Goal: Check status: Check status

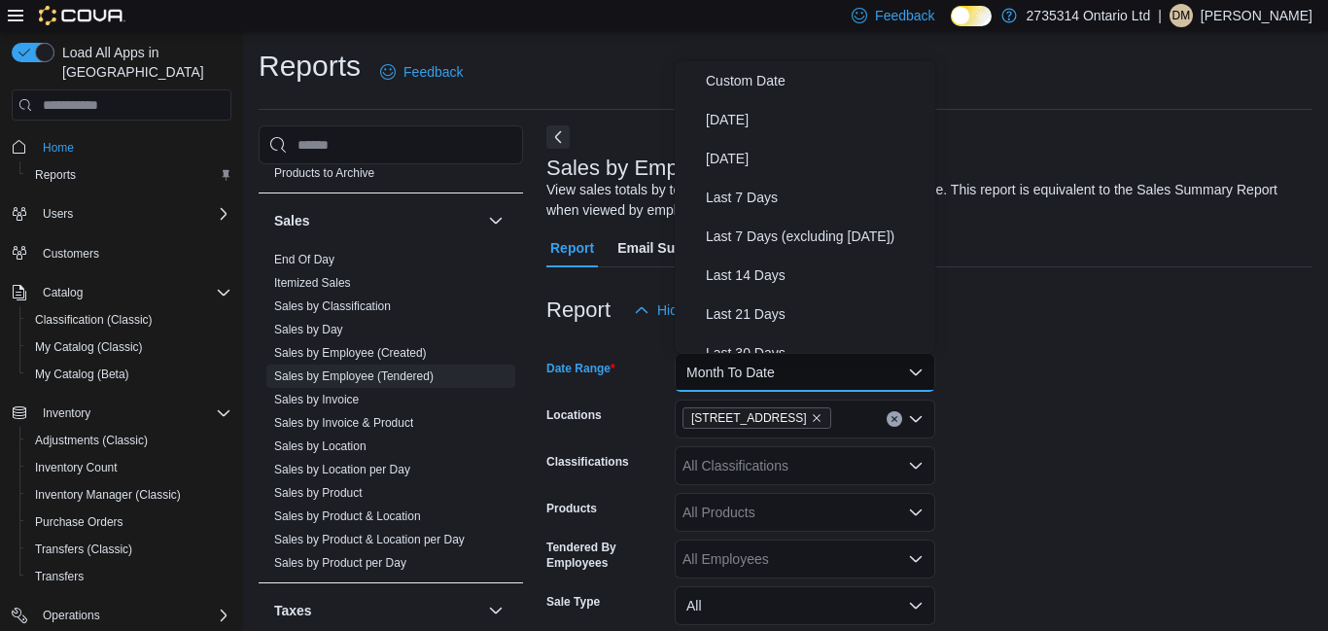
scroll to position [0, 382]
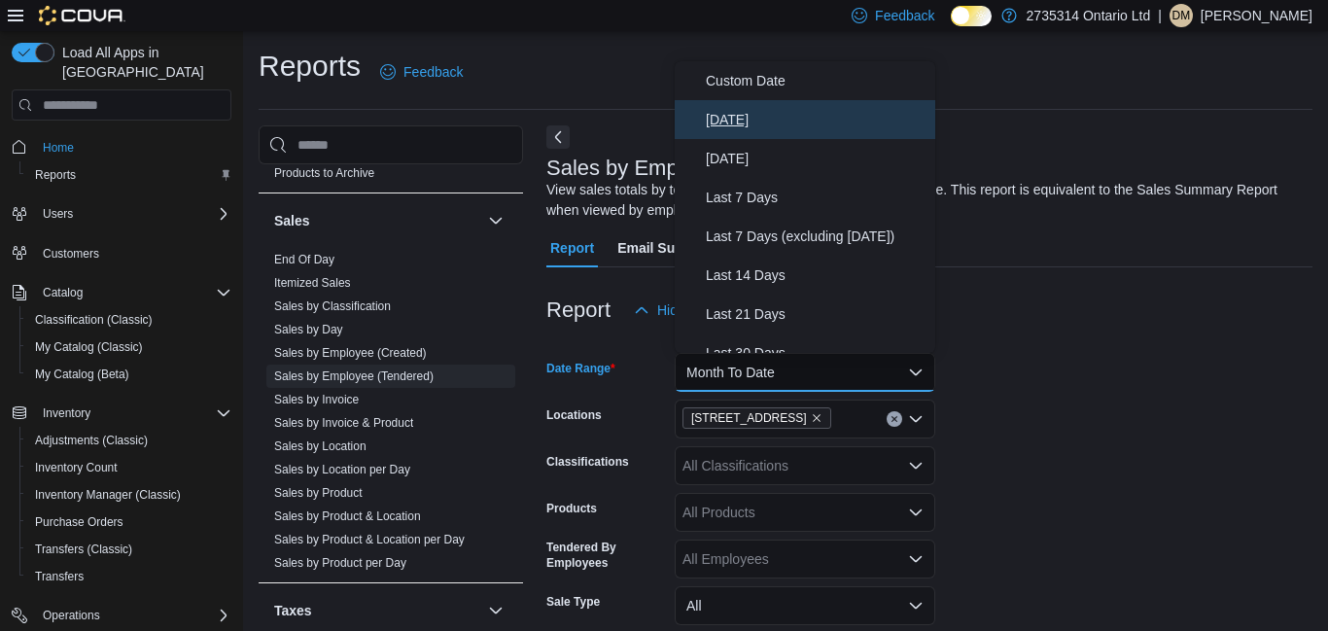
click at [765, 123] on span "[DATE]" at bounding box center [817, 119] width 222 height 23
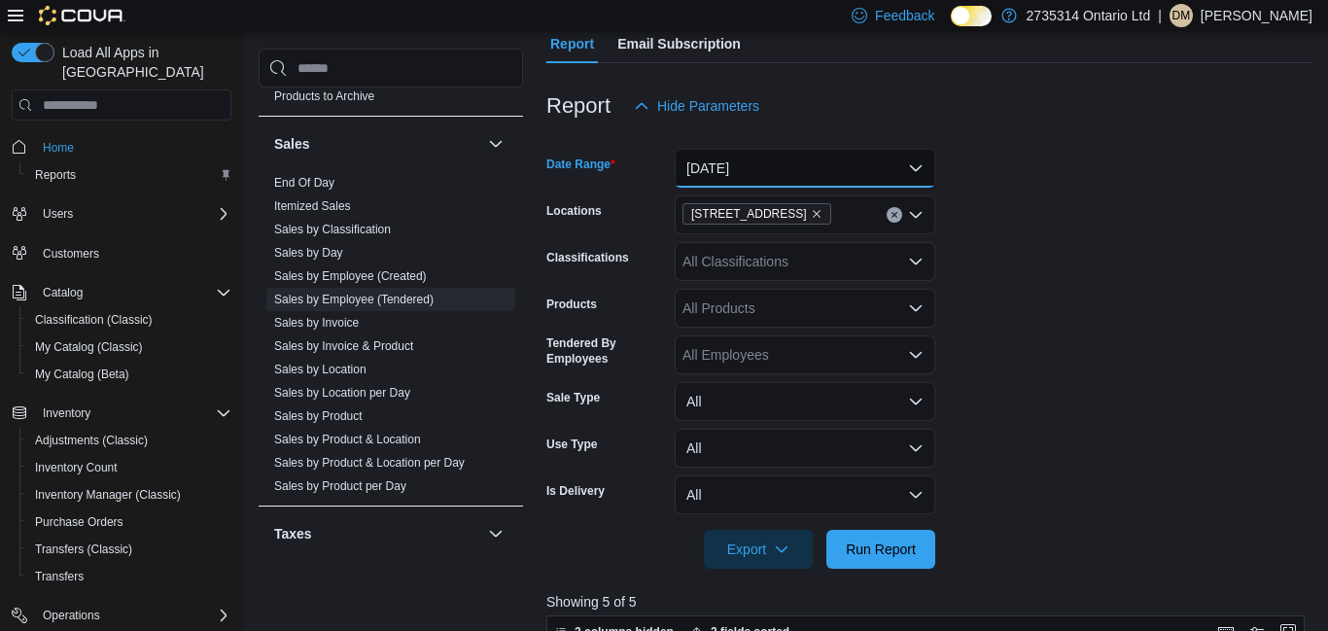
scroll to position [320, 0]
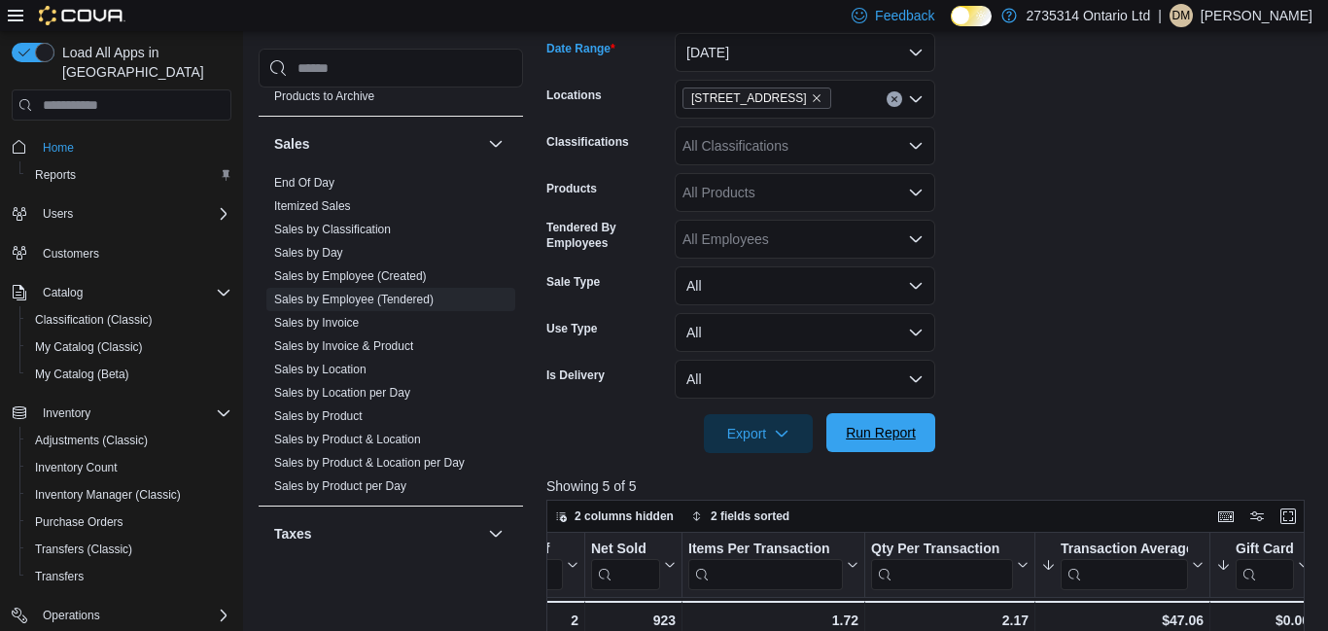
click at [891, 438] on span "Run Report" at bounding box center [881, 432] width 70 height 19
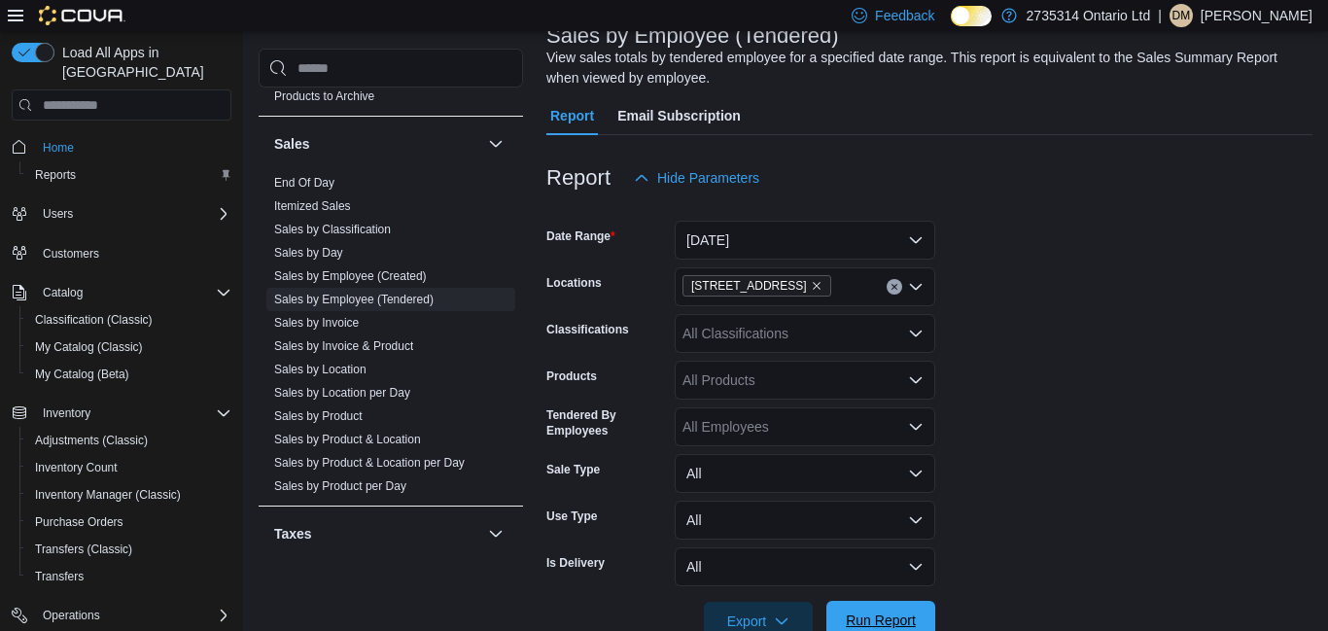
scroll to position [112, 0]
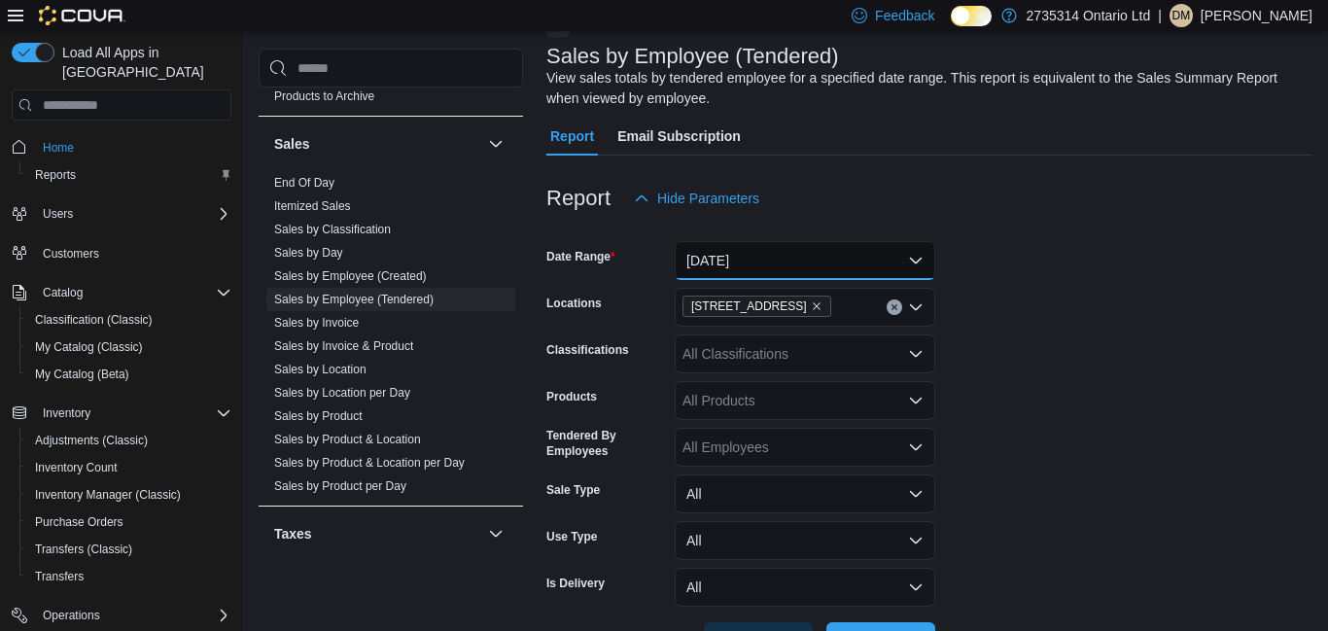
click at [914, 263] on button "[DATE]" at bounding box center [805, 260] width 261 height 39
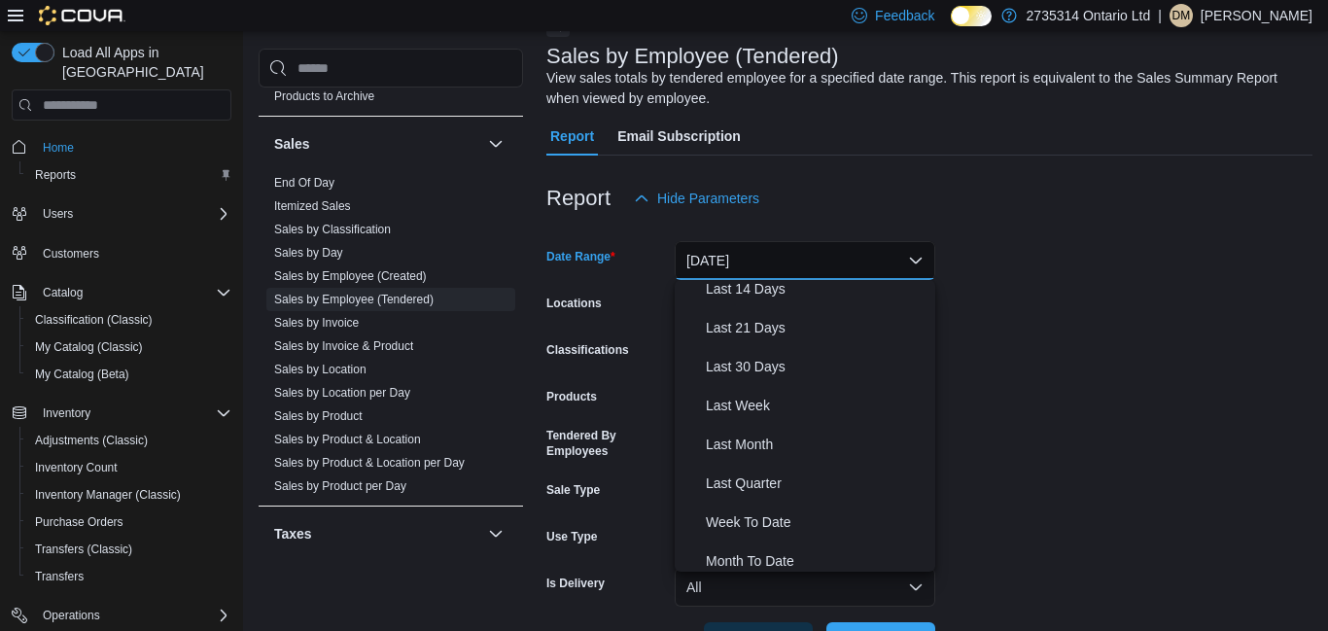
scroll to position [245, 0]
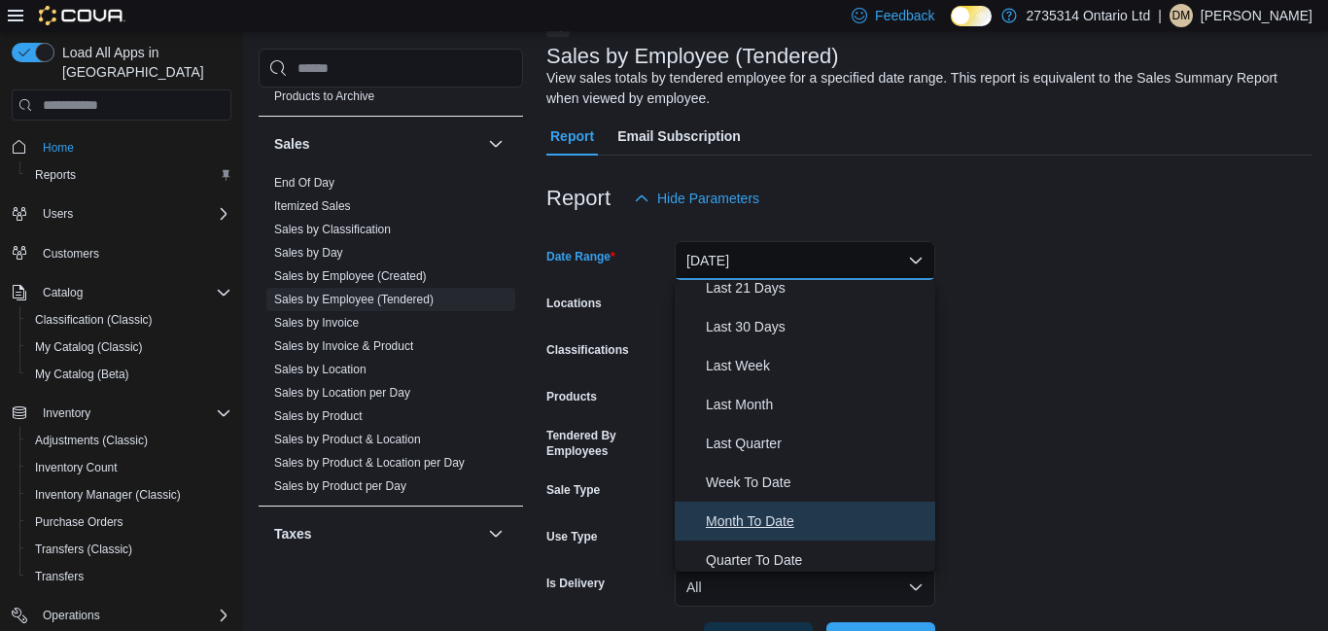
click at [779, 528] on span "Month To Date" at bounding box center [817, 520] width 222 height 23
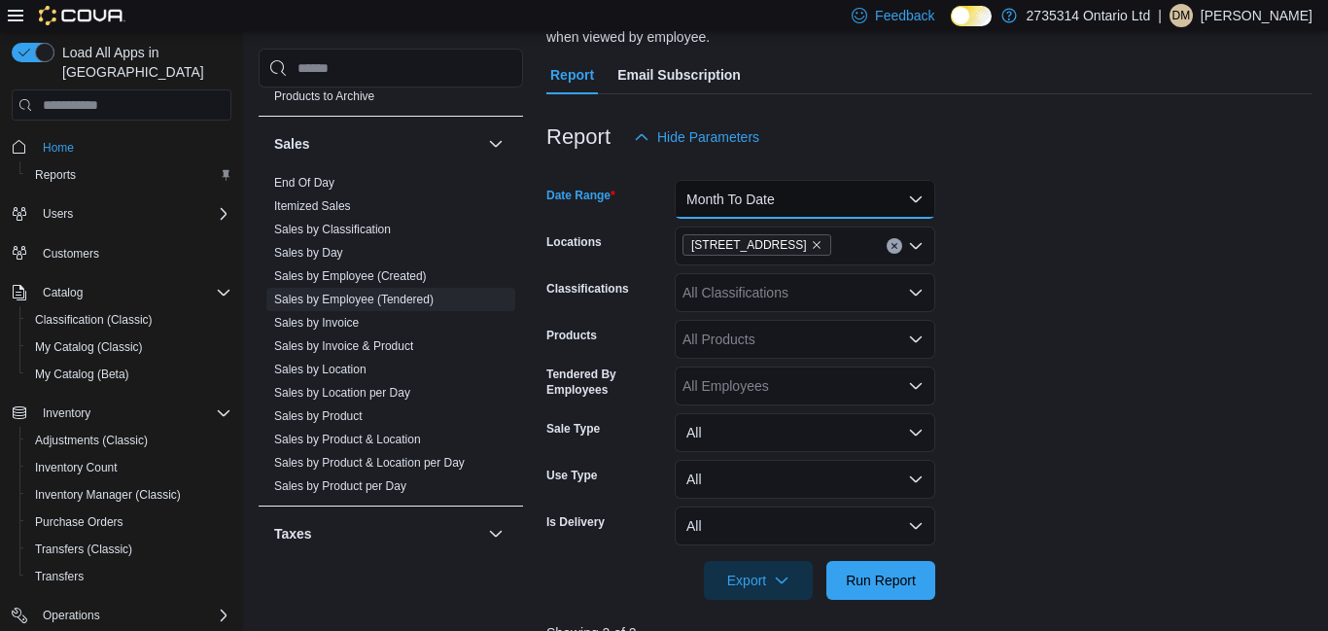
scroll to position [195, 0]
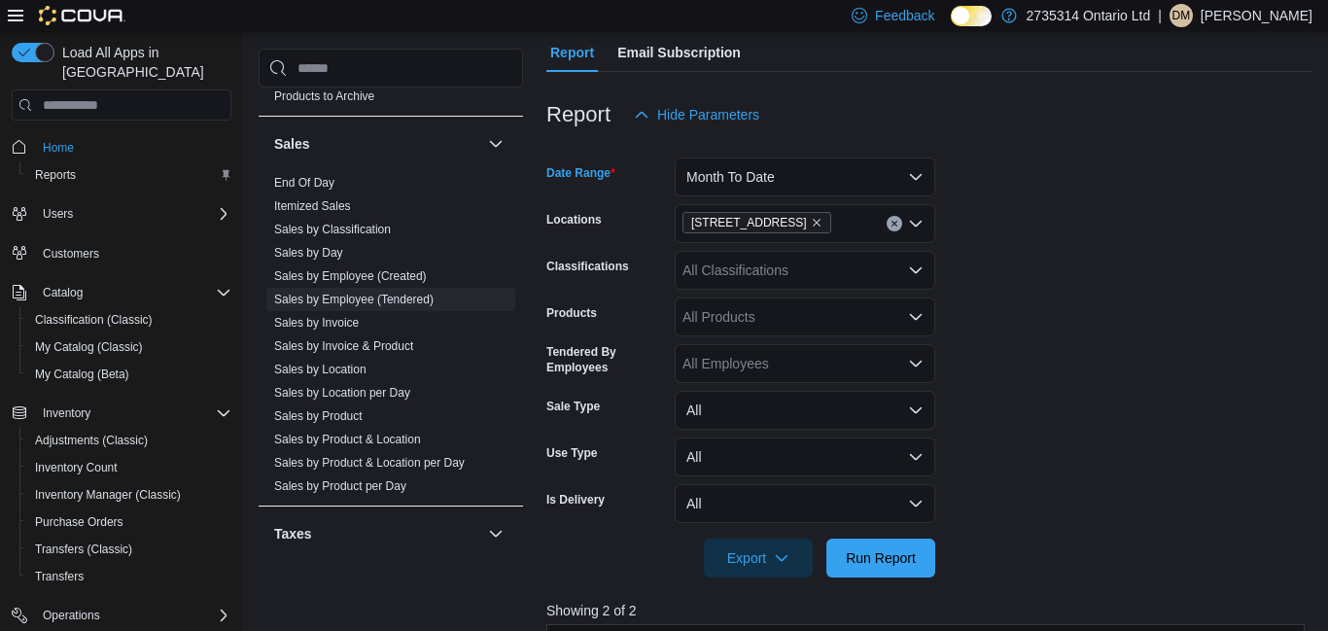
click at [1022, 384] on form "Date Range Month To Date Locations [STREET_ADDRESS] S Classifications All Class…" at bounding box center [929, 355] width 766 height 443
click at [891, 564] on span "Run Report" at bounding box center [881, 556] width 70 height 19
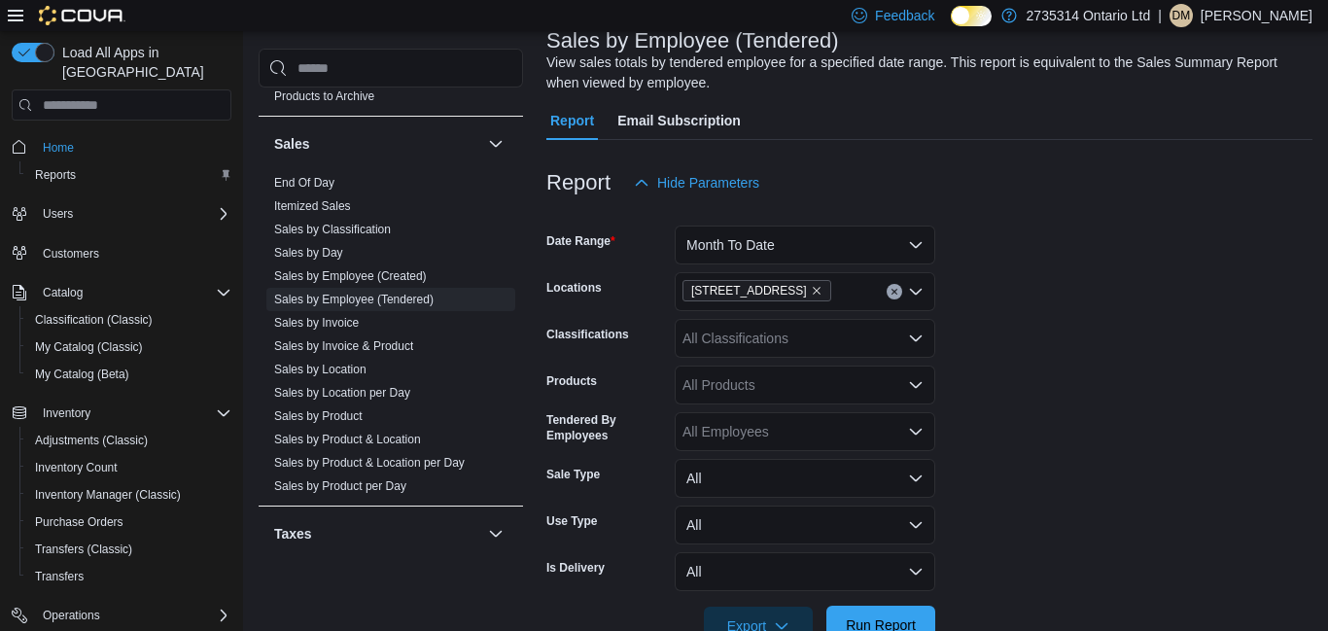
scroll to position [126, 0]
click at [915, 256] on button "Month To Date" at bounding box center [805, 246] width 261 height 39
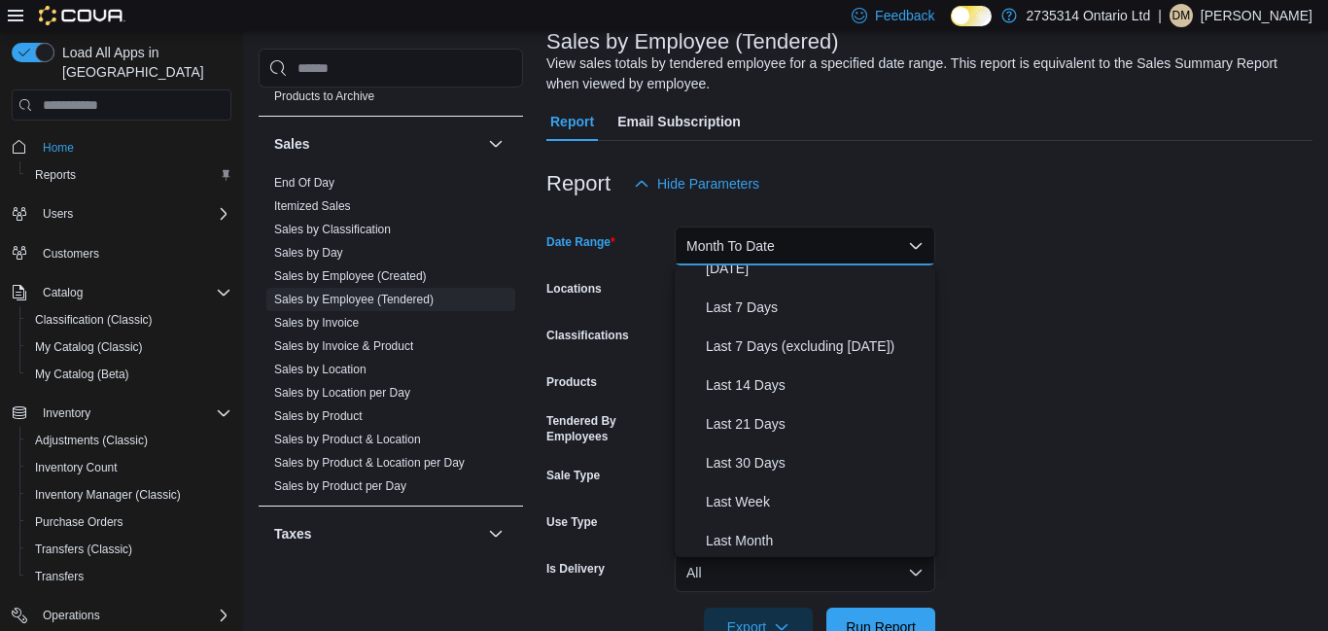
scroll to position [0, 0]
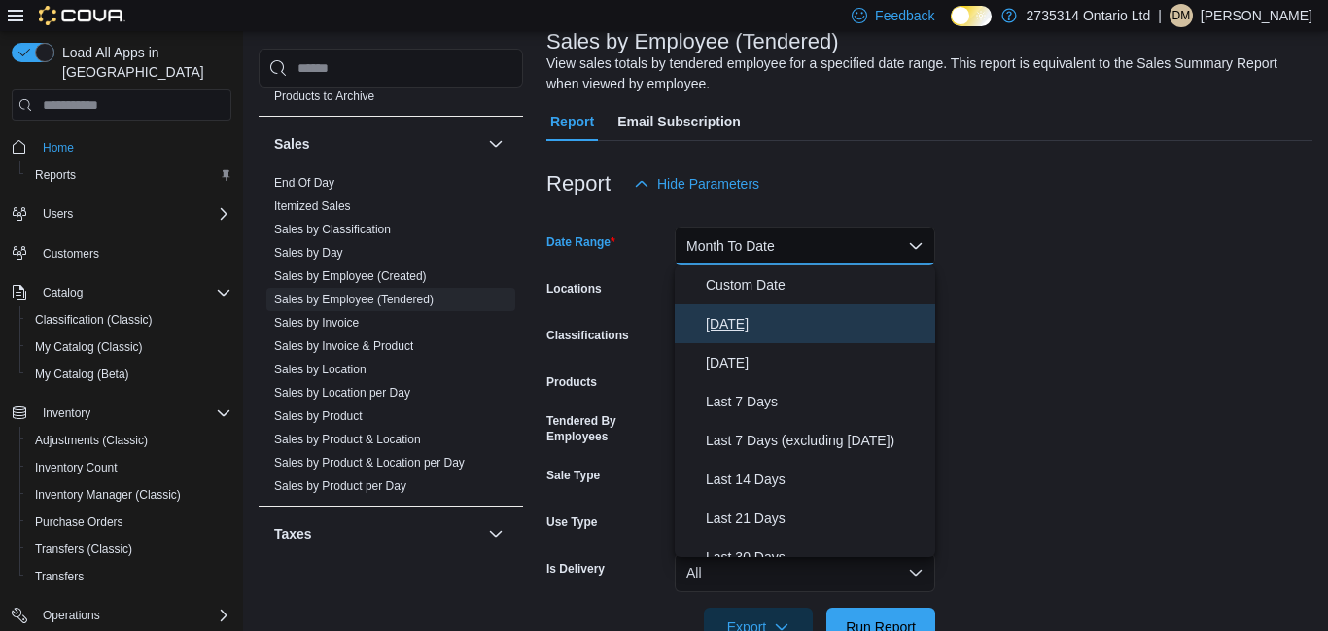
click at [815, 332] on span "[DATE]" at bounding box center [817, 323] width 222 height 23
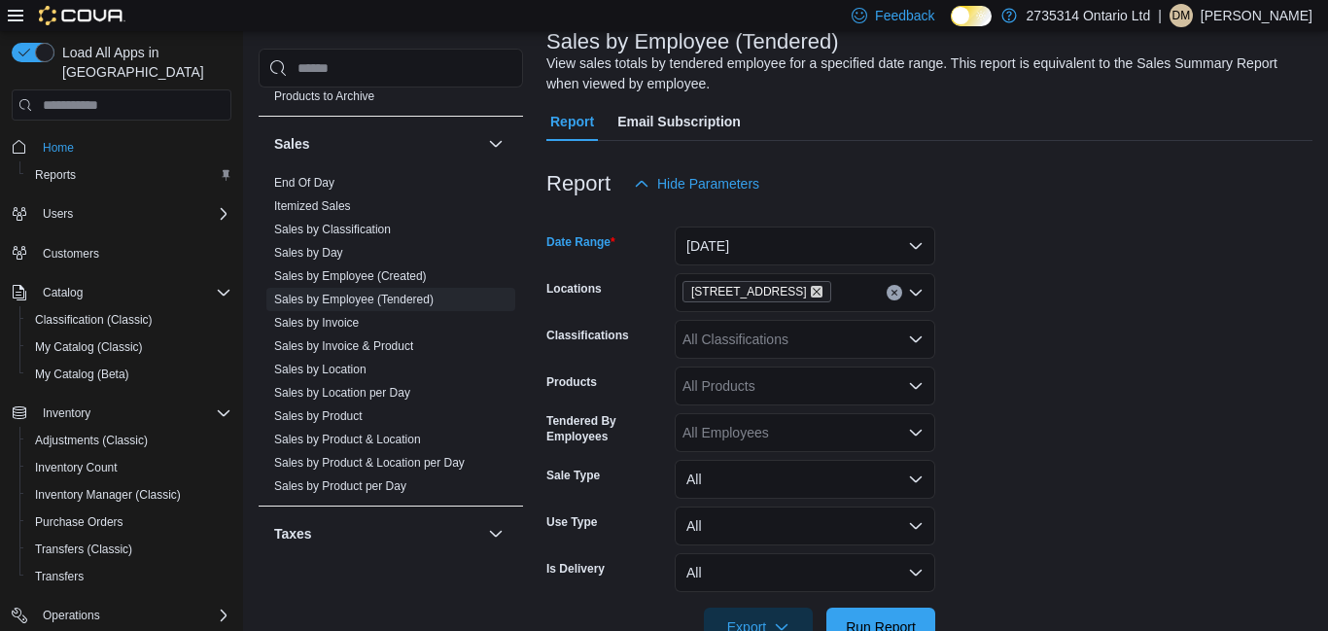
click at [813, 294] on icon "Remove 268 Sandwich St S from selection in this group" at bounding box center [817, 293] width 8 height 8
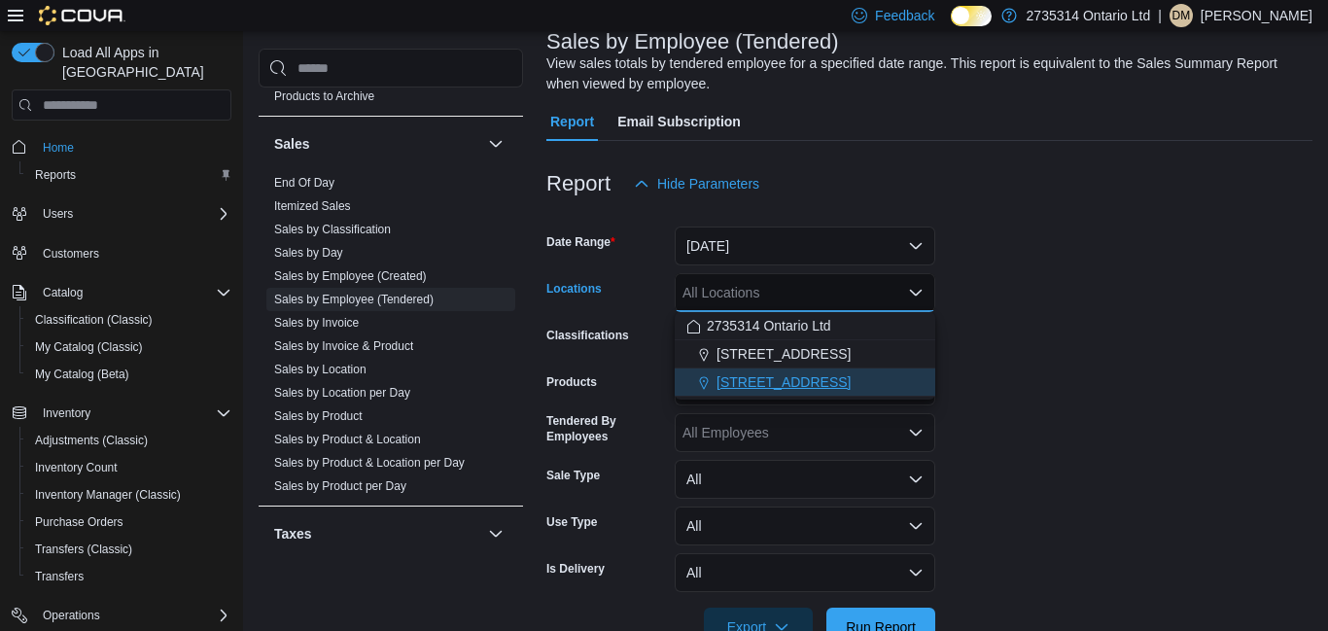
click at [830, 394] on button "[STREET_ADDRESS]" at bounding box center [805, 382] width 261 height 28
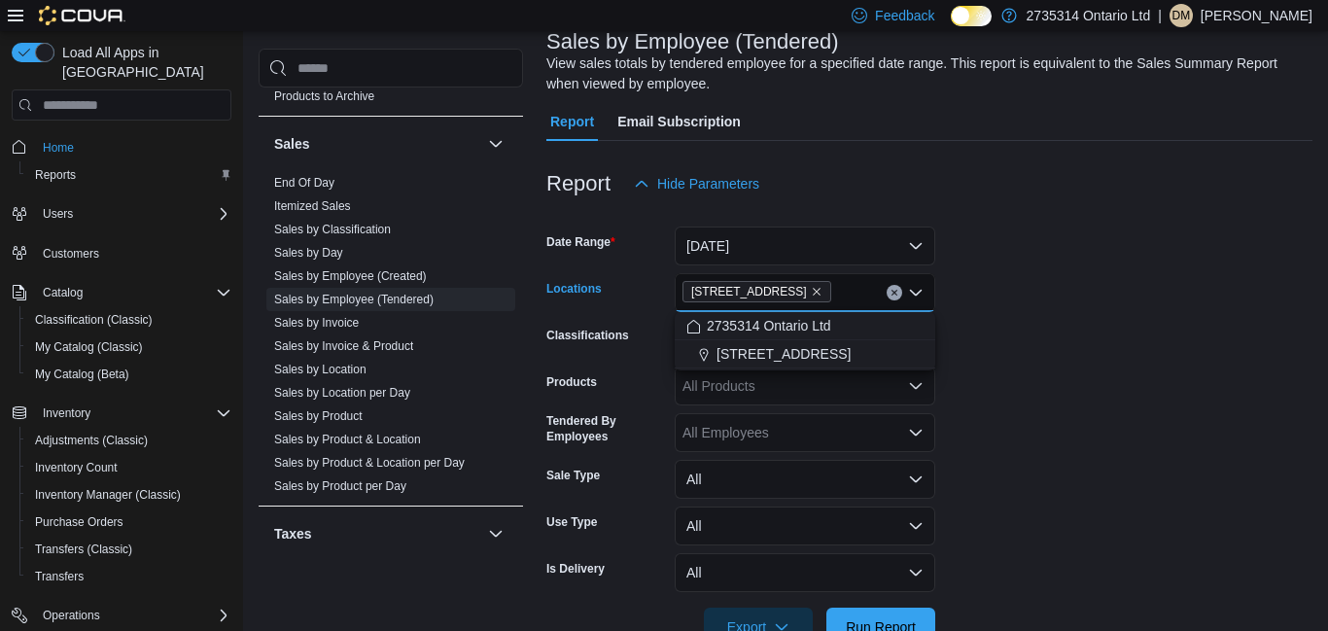
click at [1016, 340] on form "Date Range [DATE] Locations [STREET_ADDRESS] Selected. [STREET_ADDRESS] Press B…" at bounding box center [929, 424] width 766 height 443
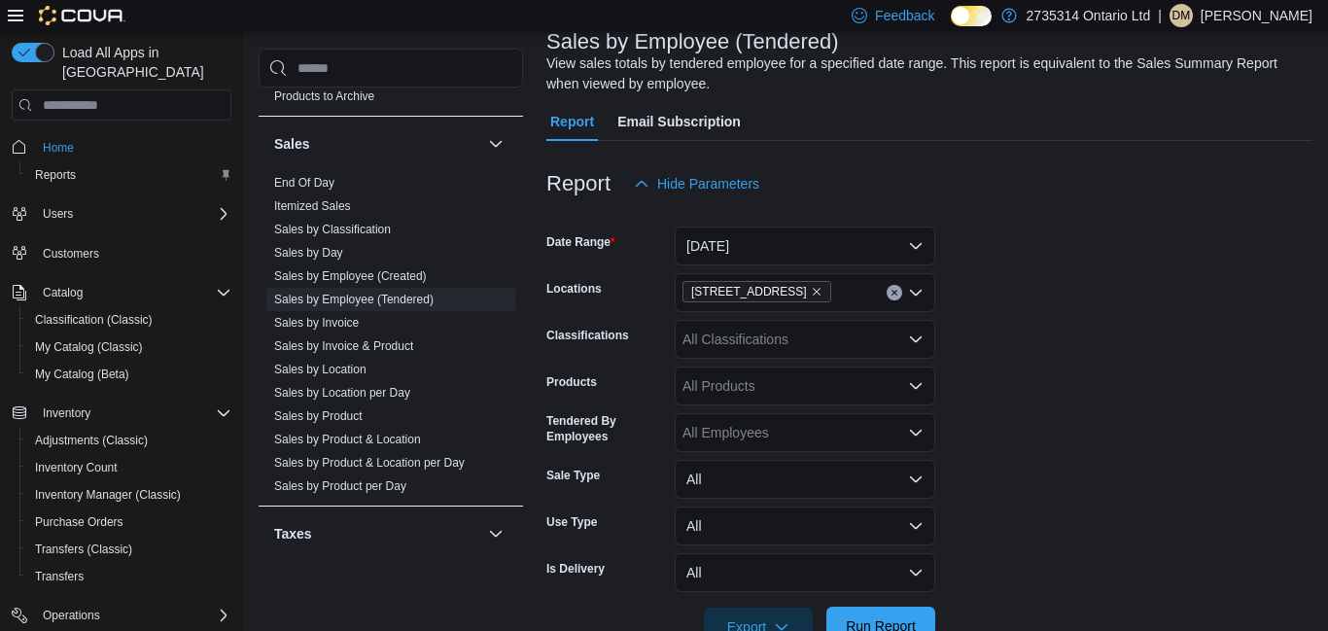
click at [915, 623] on span "Run Report" at bounding box center [881, 625] width 70 height 19
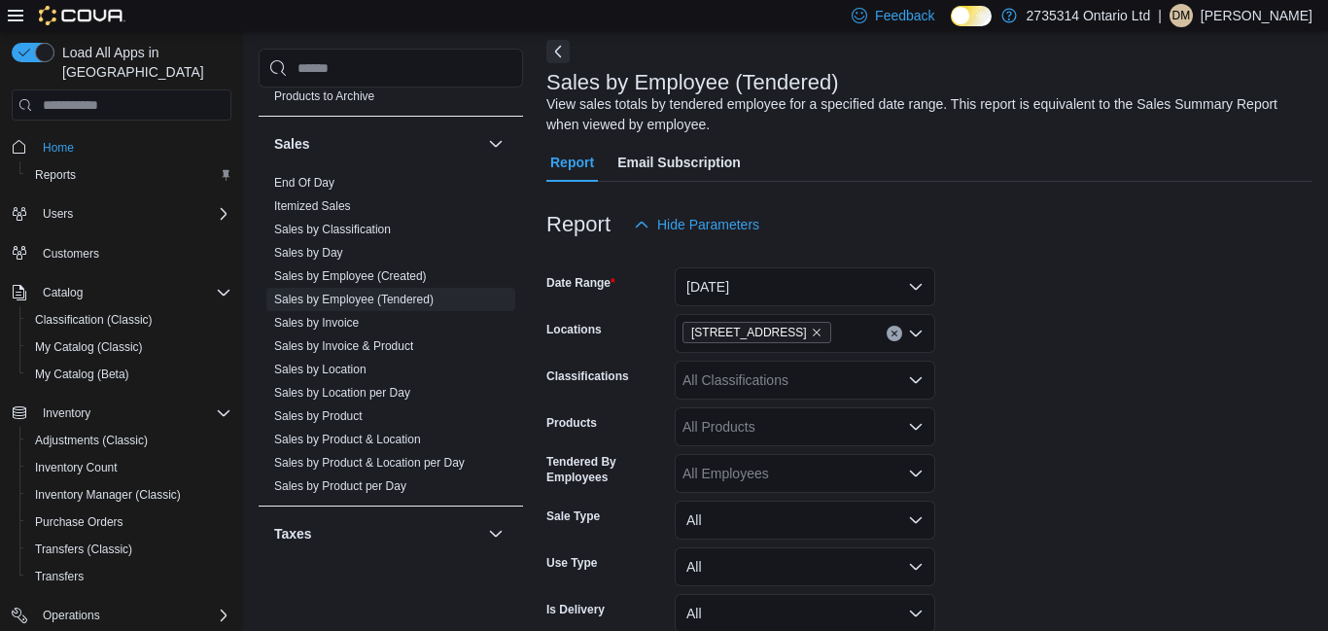
scroll to position [72, 0]
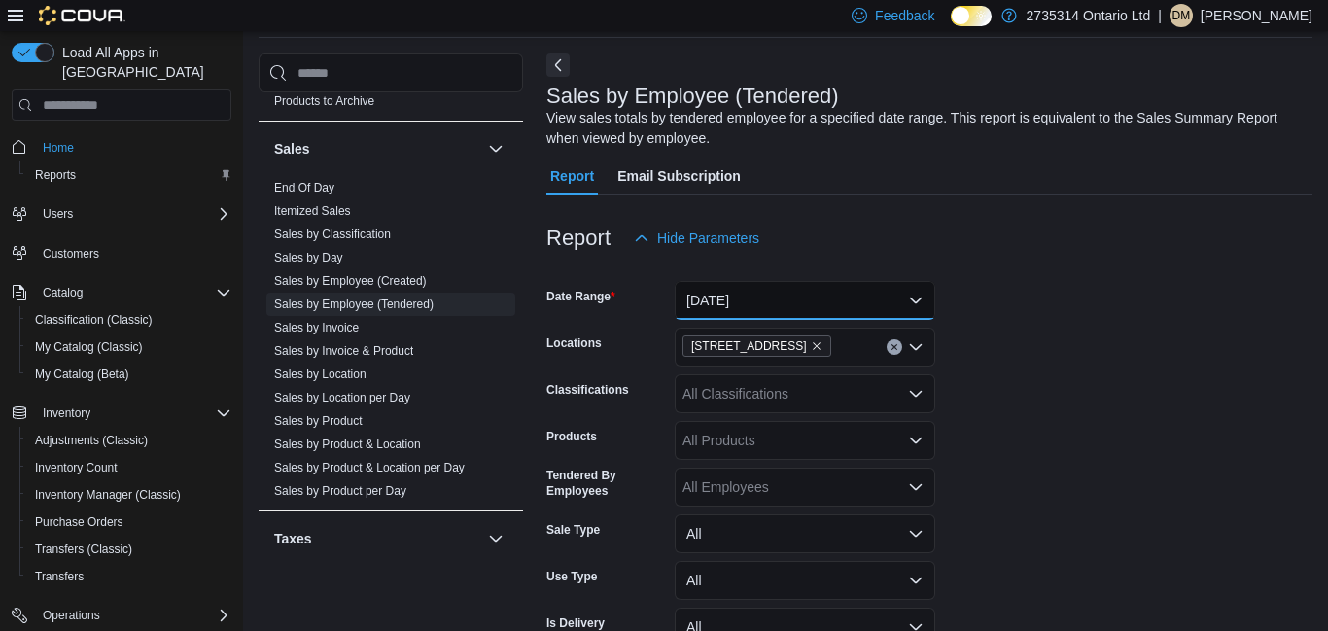
click at [916, 304] on button "[DATE]" at bounding box center [805, 300] width 261 height 39
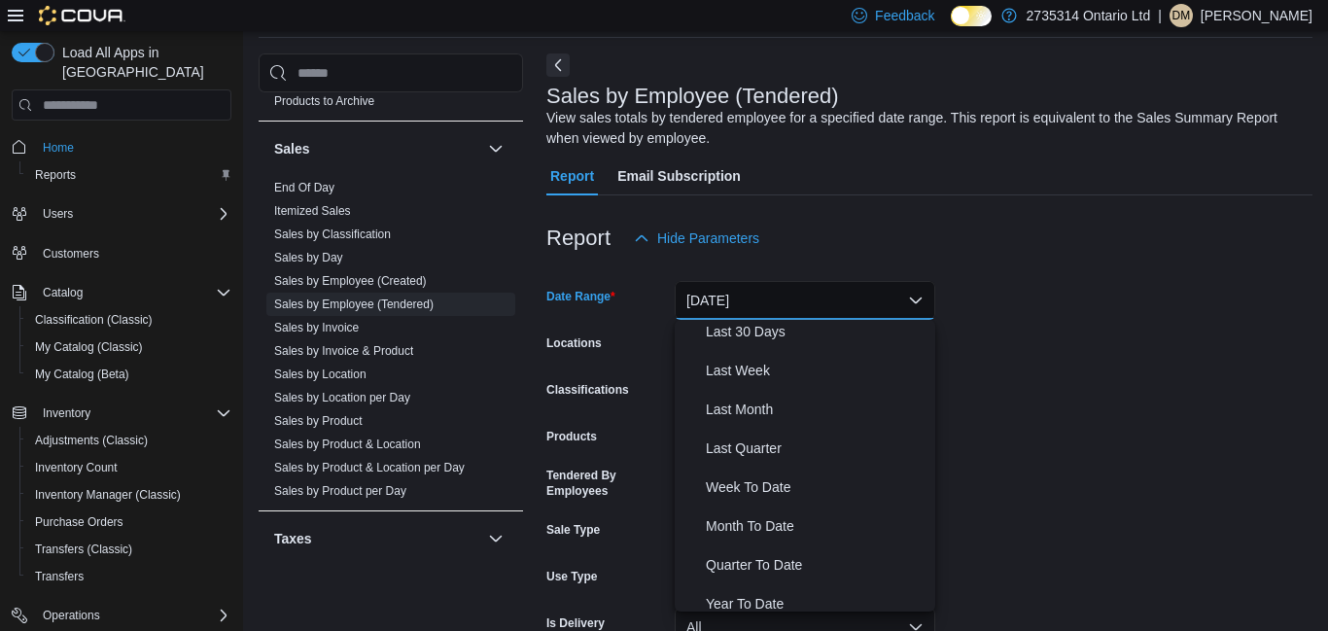
scroll to position [292, 0]
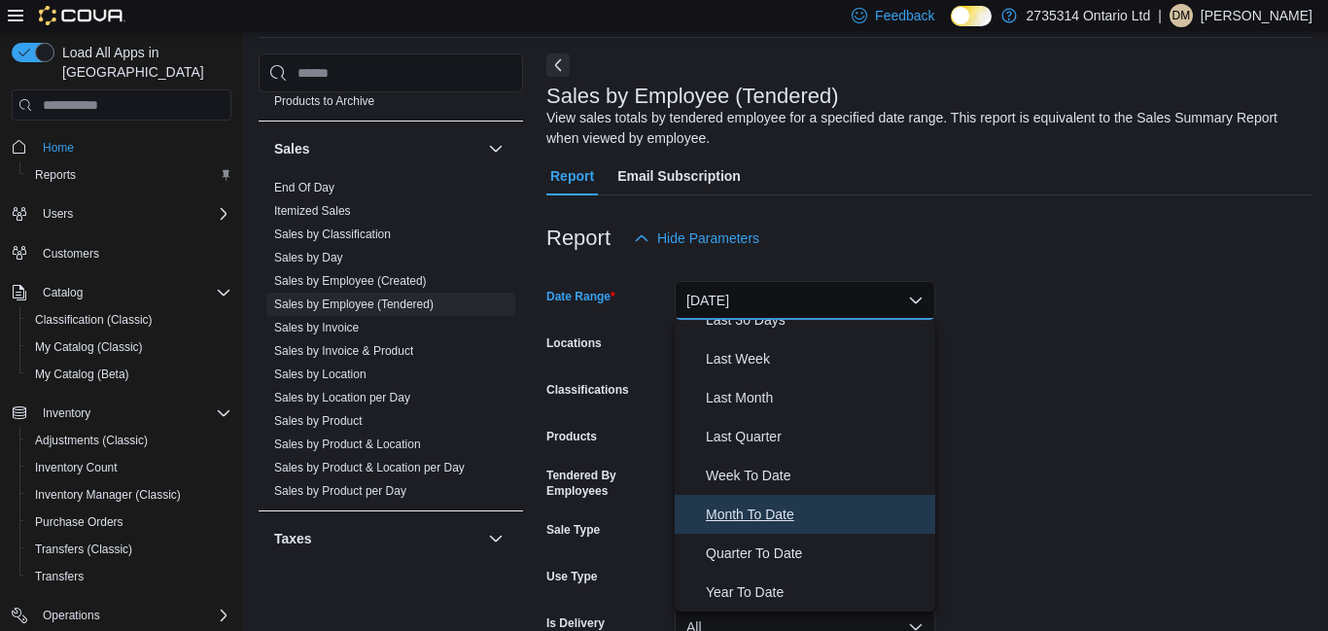
click at [789, 525] on span "Month To Date" at bounding box center [817, 514] width 222 height 23
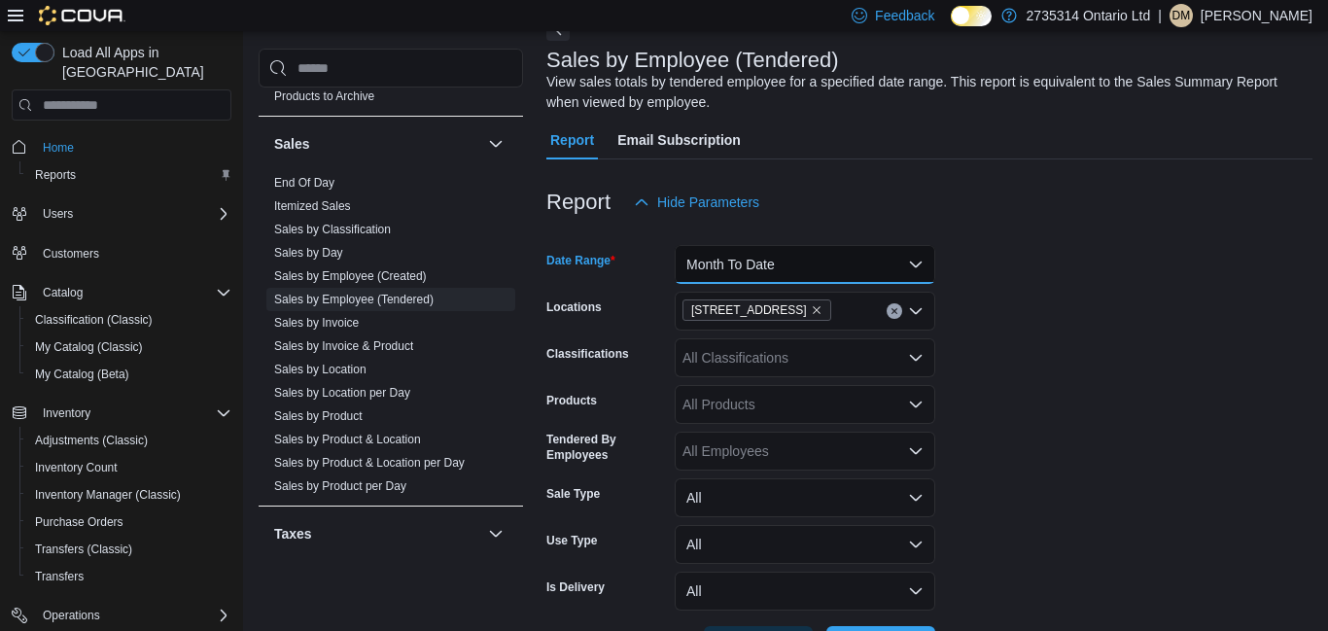
scroll to position [228, 0]
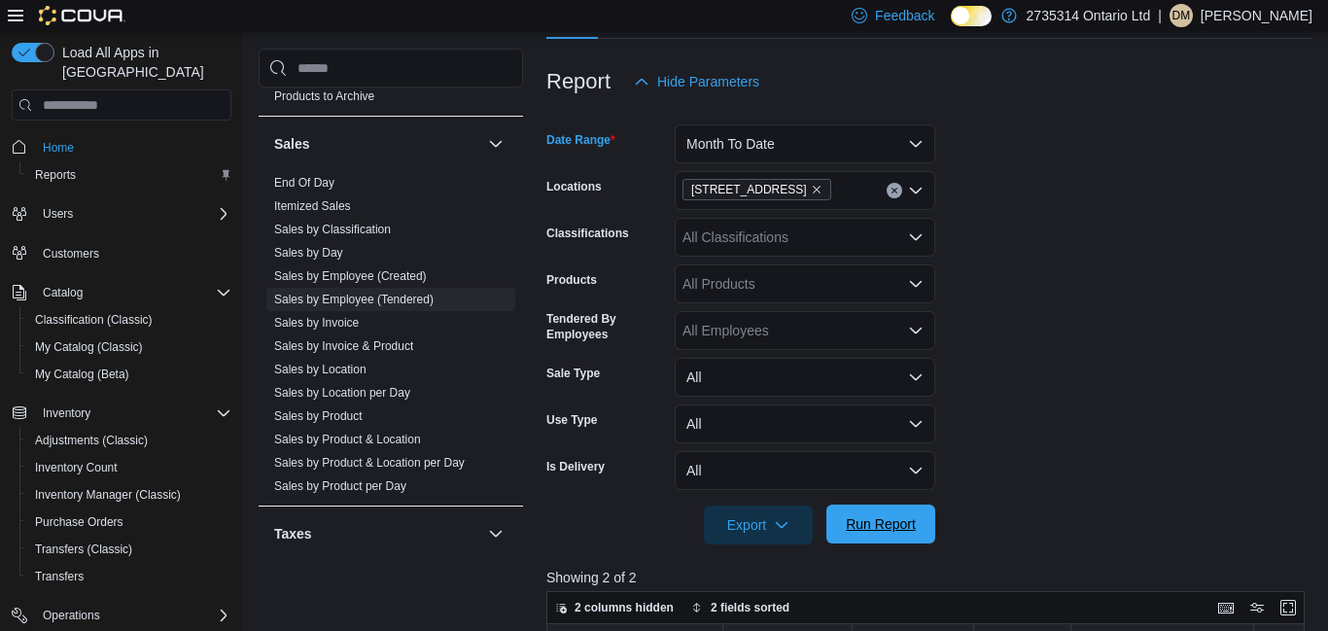
click at [902, 533] on span "Run Report" at bounding box center [881, 523] width 70 height 19
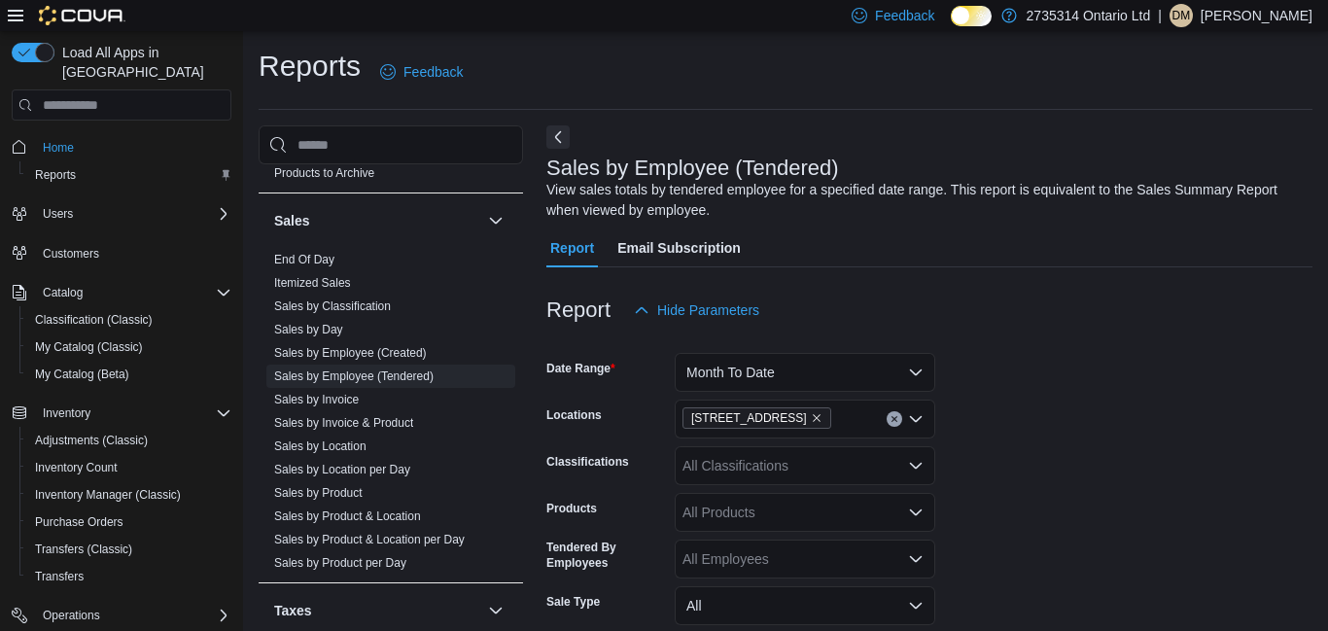
click at [894, 419] on icon "Clear input" at bounding box center [894, 419] width 5 height 5
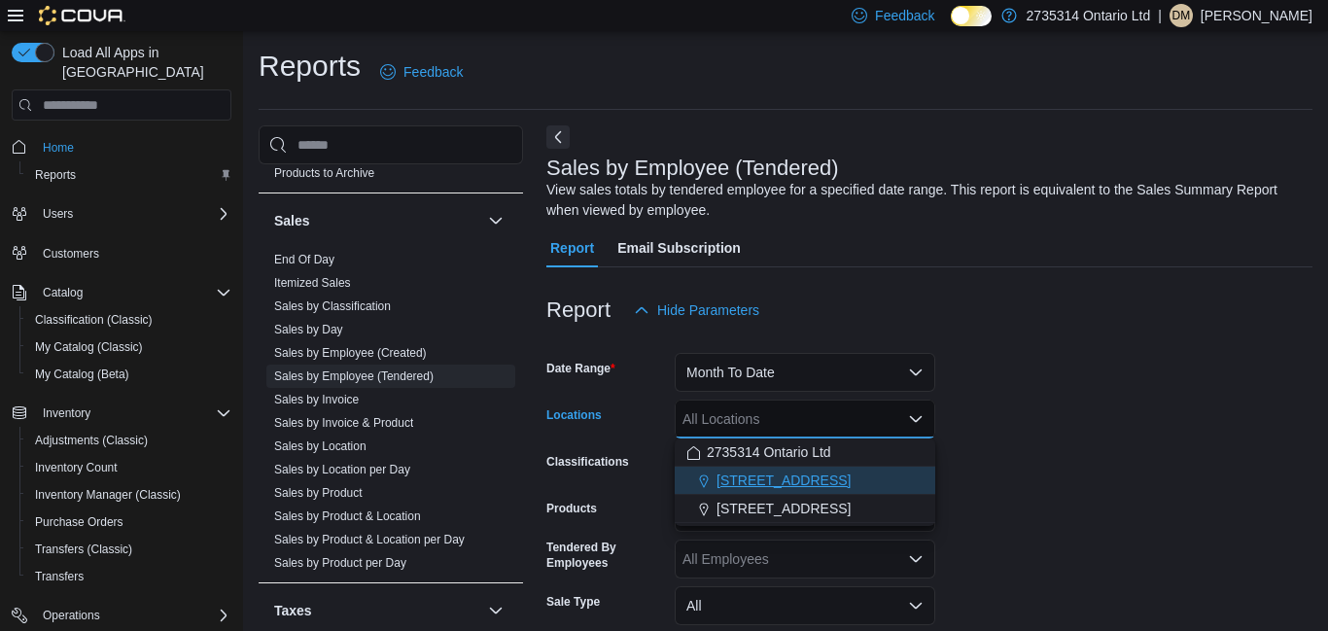
click at [834, 491] on button "[STREET_ADDRESS]" at bounding box center [805, 481] width 261 height 28
click at [1026, 468] on form "Date Range Month To Date Locations [STREET_ADDRESS] Selected. [STREET_ADDRESS] …" at bounding box center [929, 551] width 766 height 443
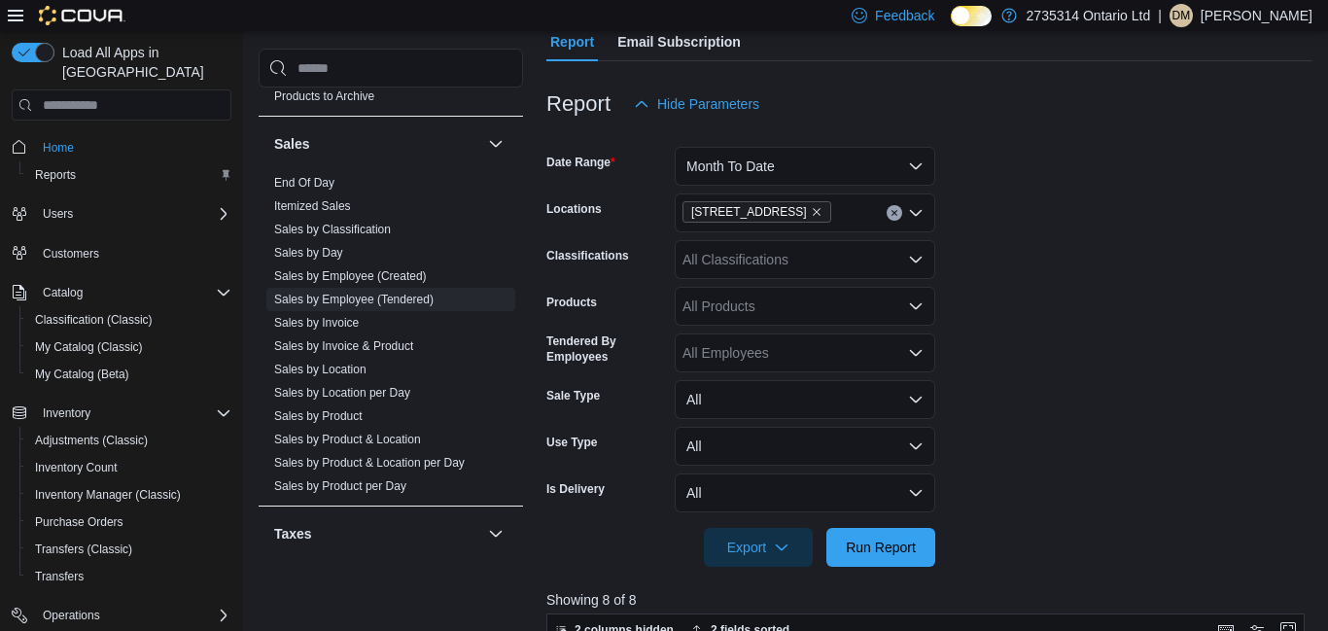
scroll to position [223, 0]
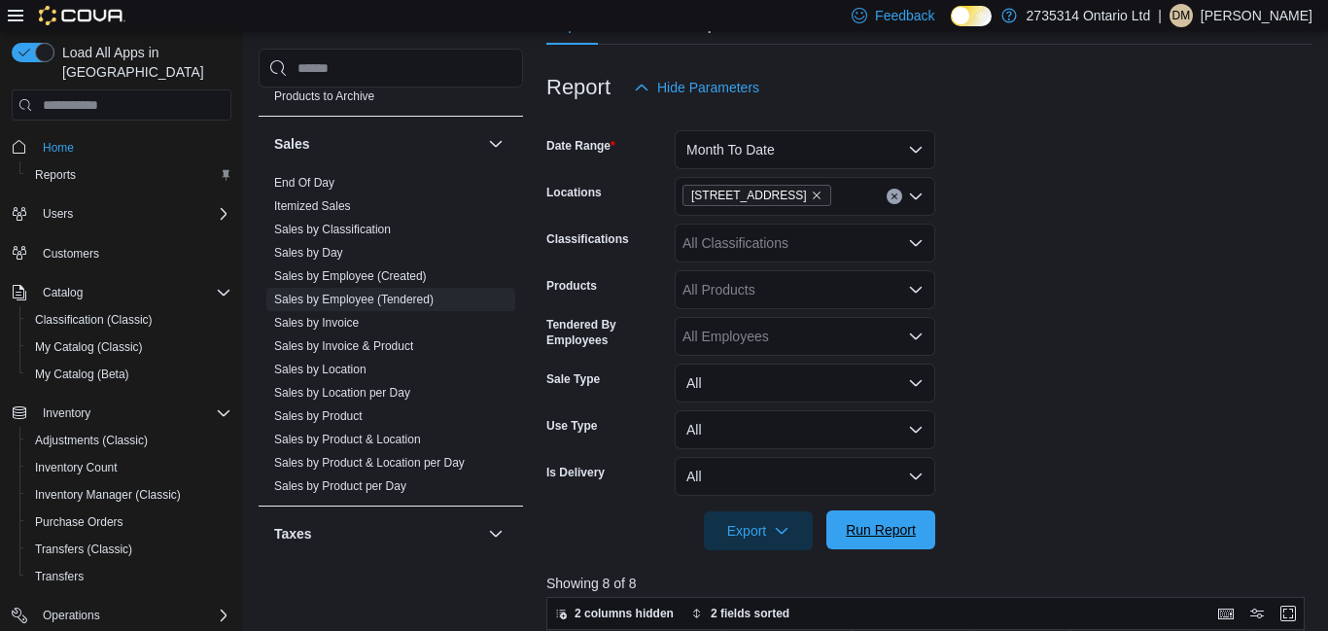
click at [901, 545] on span "Run Report" at bounding box center [881, 529] width 86 height 39
